Goal: Task Accomplishment & Management: Manage account settings

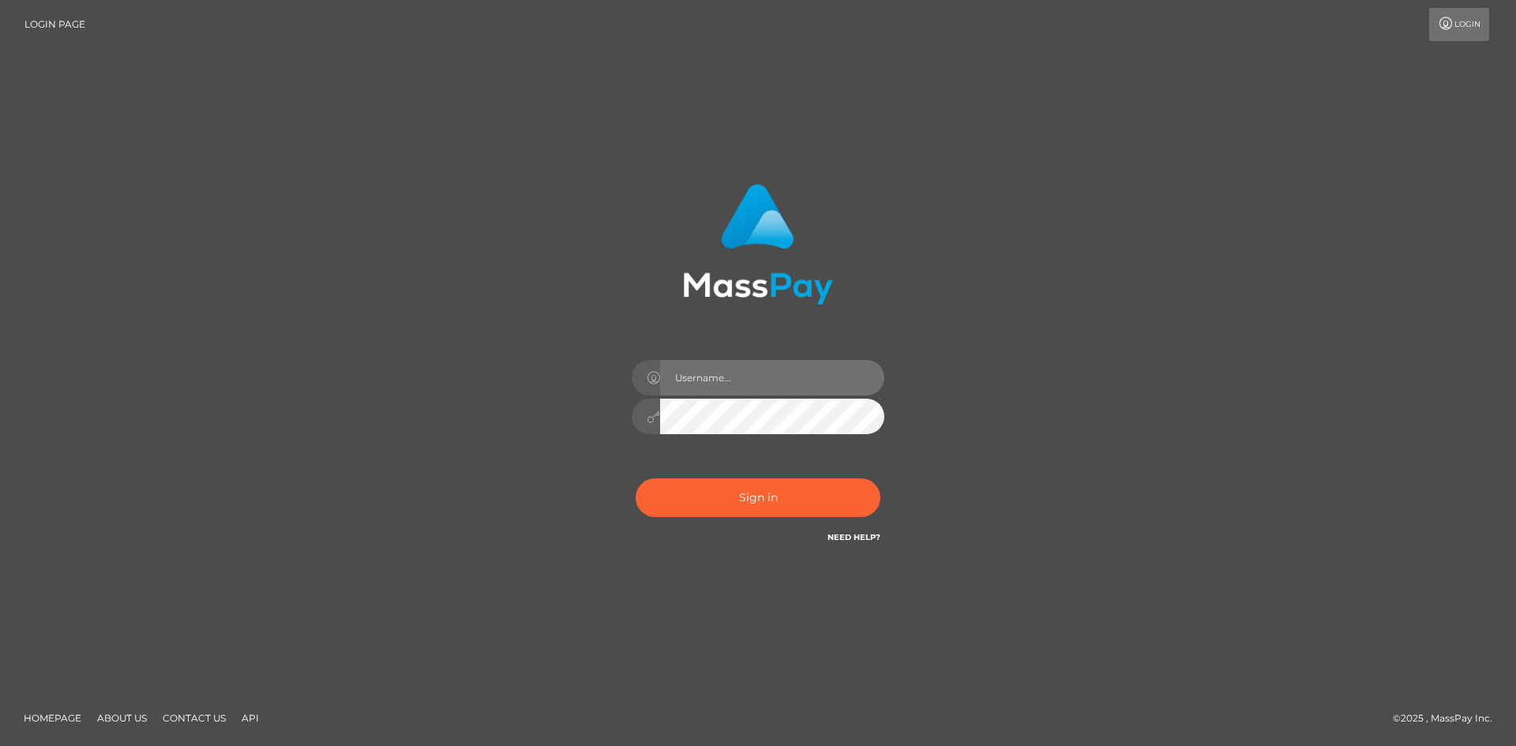
click at [769, 384] on input "text" at bounding box center [772, 378] width 224 height 36
click at [779, 376] on input "comixhubs321" at bounding box center [772, 378] width 224 height 36
type input "comixhubs"
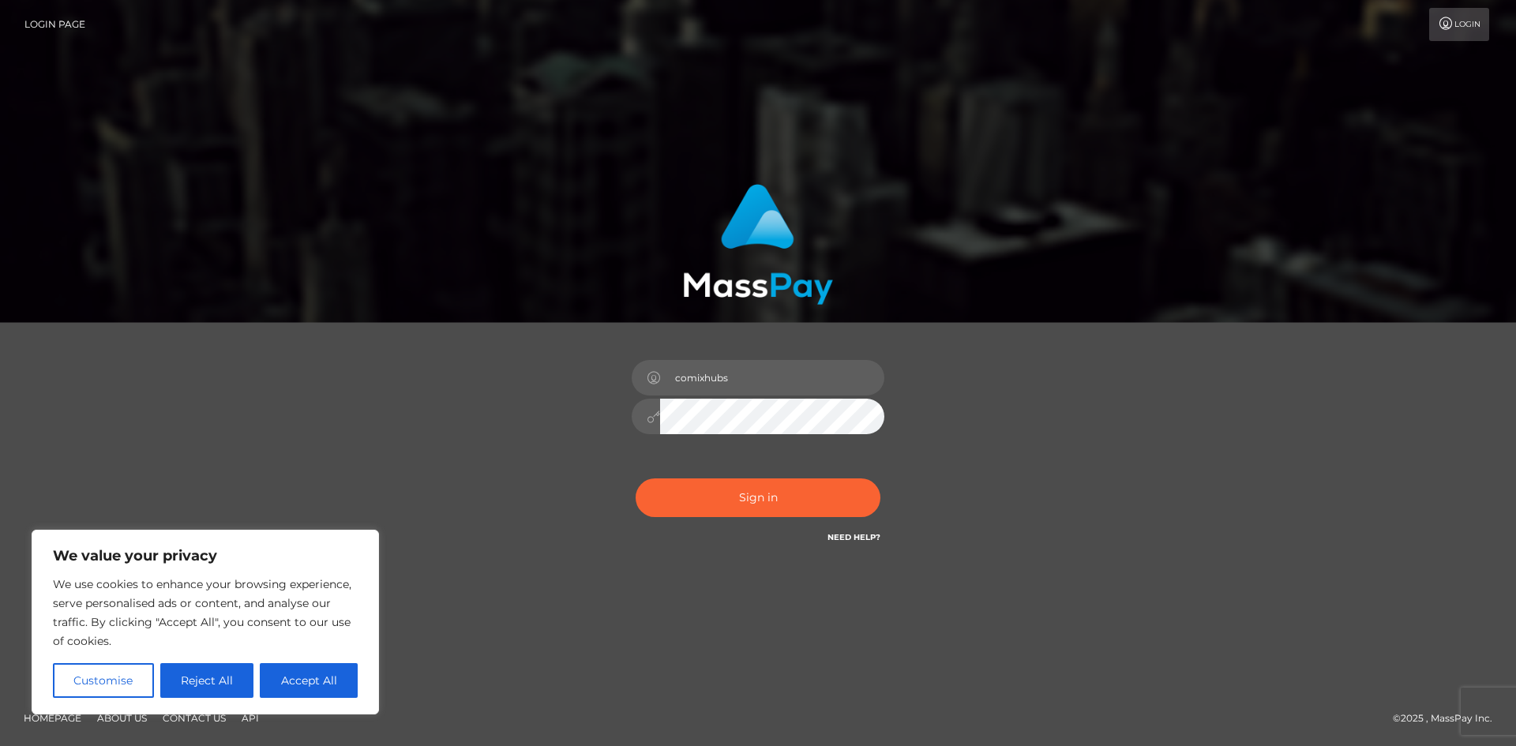
click at [636, 478] on button "Sign in" at bounding box center [758, 497] width 245 height 39
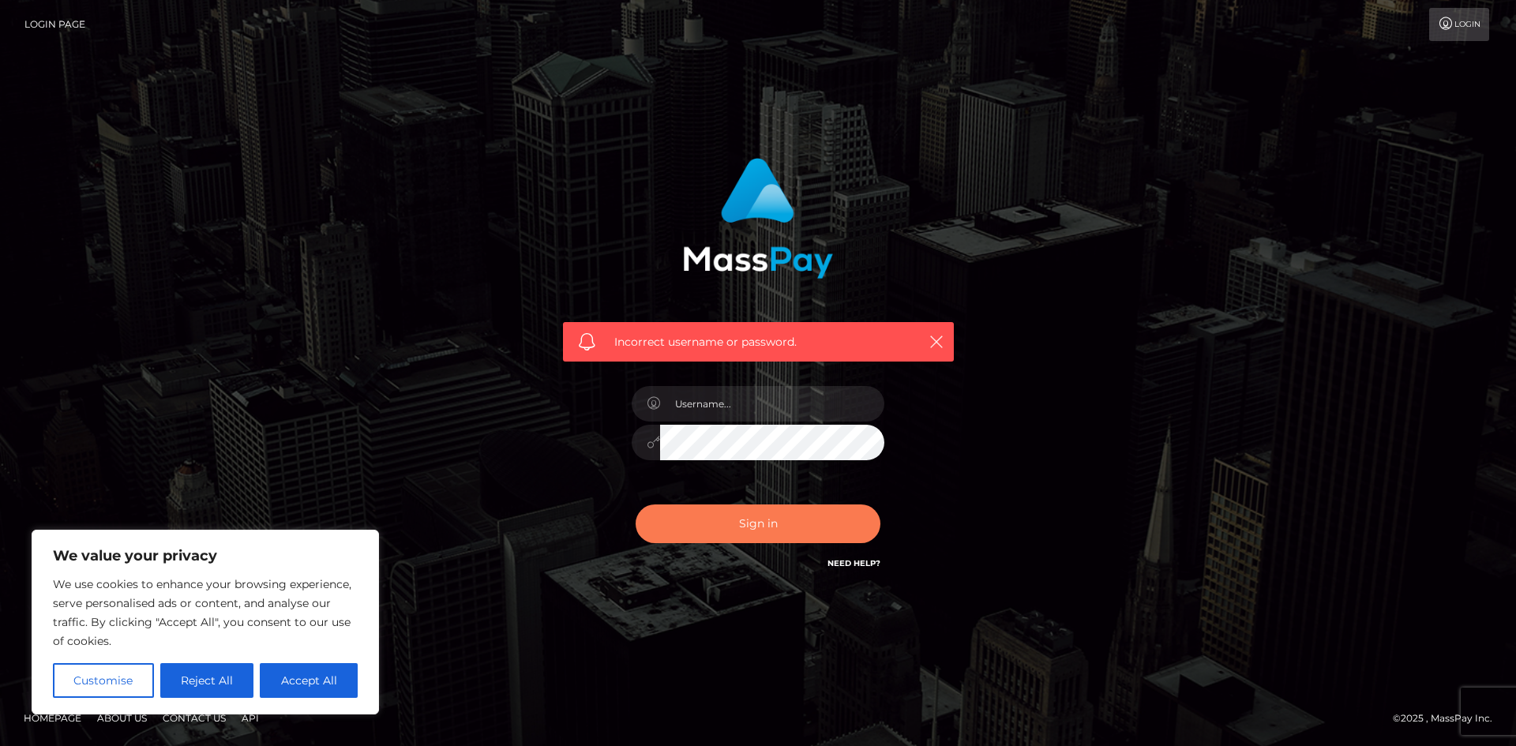
click at [788, 525] on button "Sign in" at bounding box center [758, 524] width 245 height 39
click at [227, 680] on button "Reject All" at bounding box center [207, 680] width 94 height 35
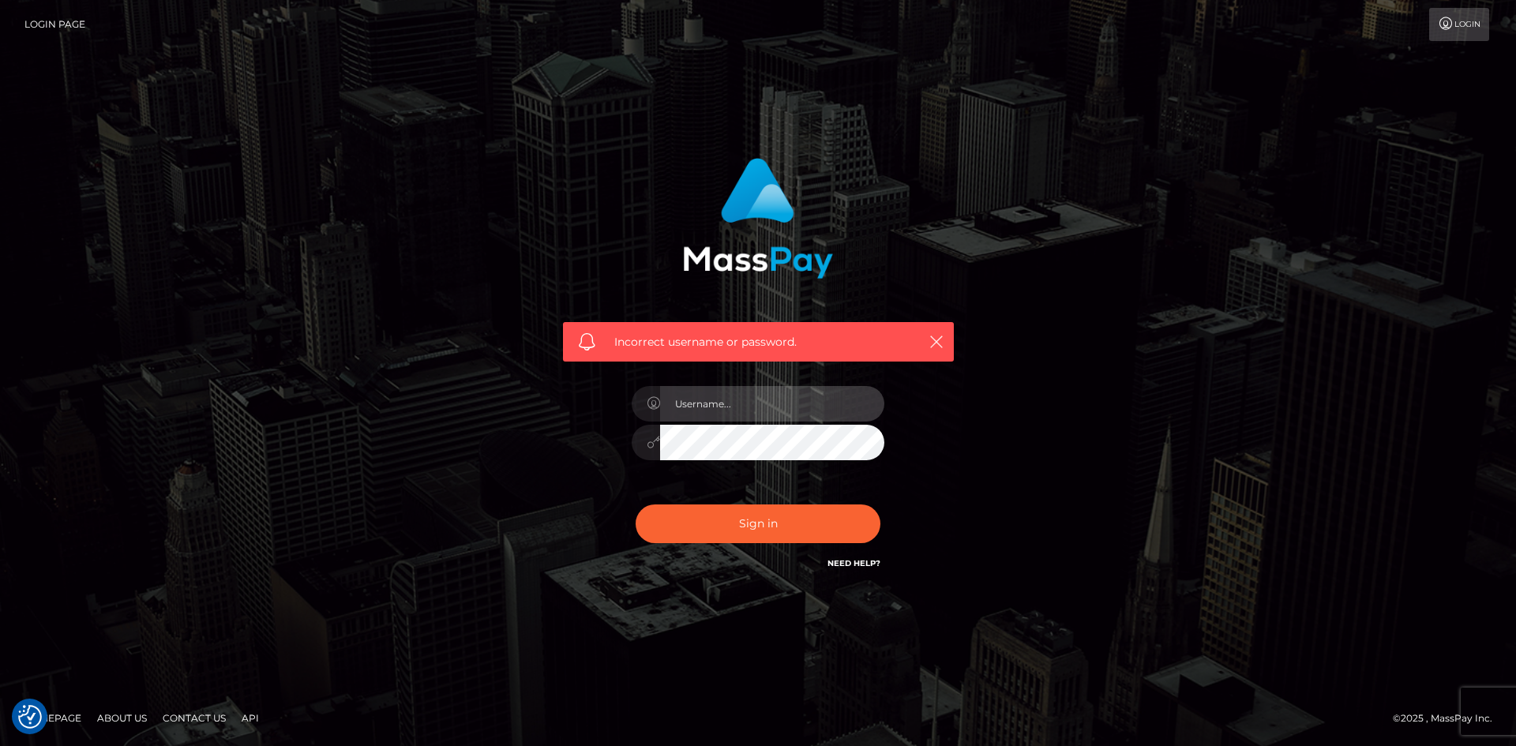
click at [752, 407] on input "text" at bounding box center [772, 404] width 224 height 36
click at [935, 339] on icon "button" at bounding box center [936, 342] width 16 height 16
click at [940, 338] on icon "button" at bounding box center [936, 342] width 16 height 16
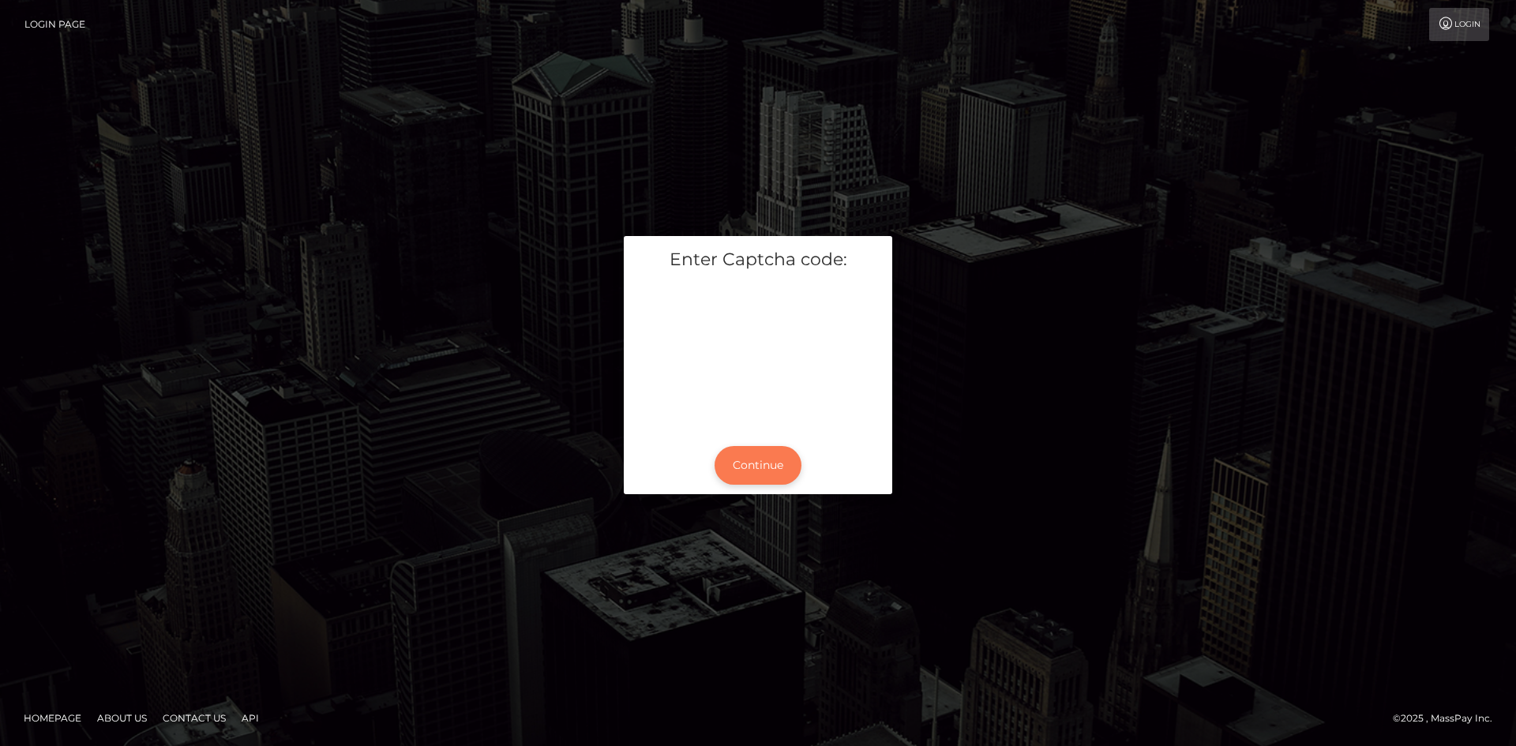
click at [763, 461] on button "Continue" at bounding box center [758, 465] width 87 height 39
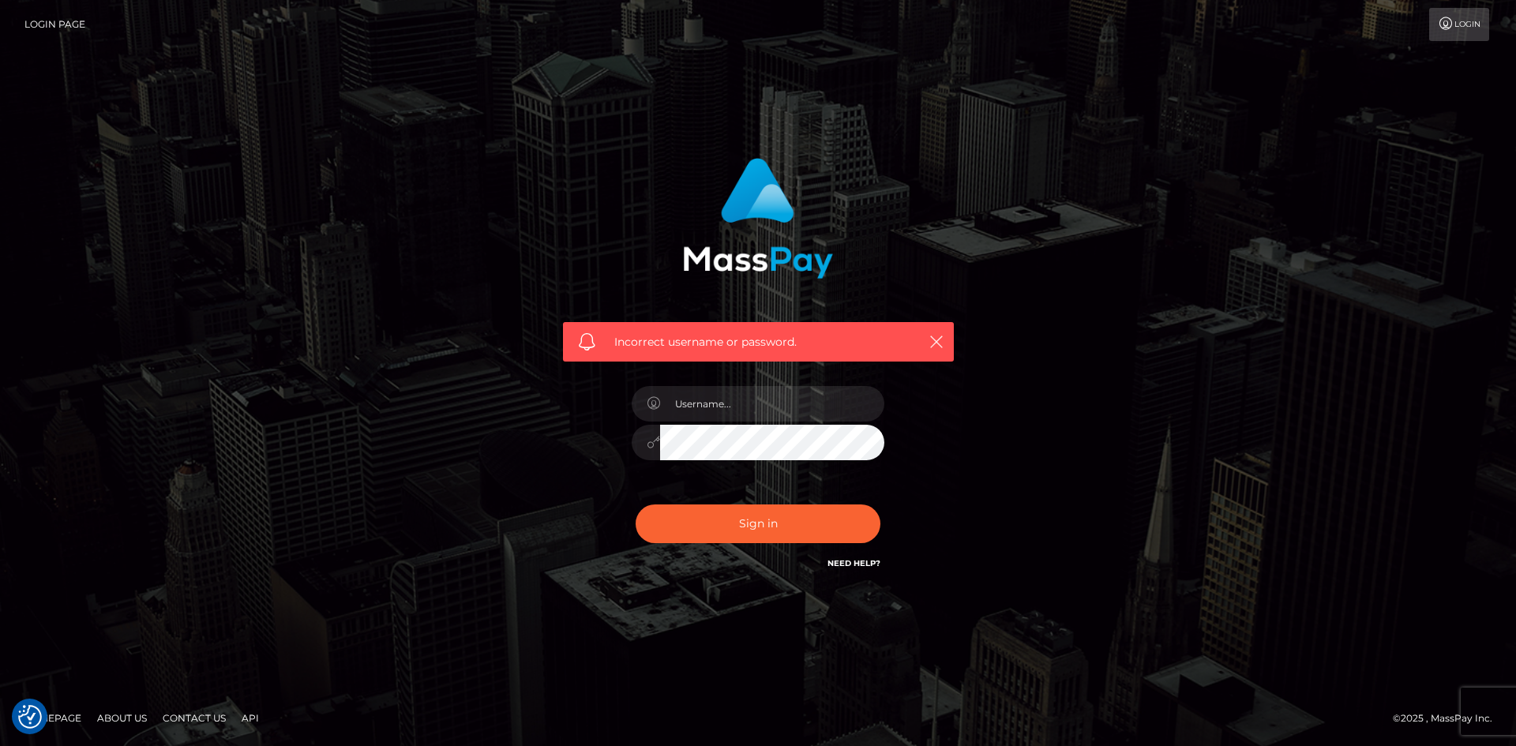
click at [1232, 244] on div "Incorrect username or password." at bounding box center [758, 373] width 1516 height 691
